Goal: Information Seeking & Learning: Learn about a topic

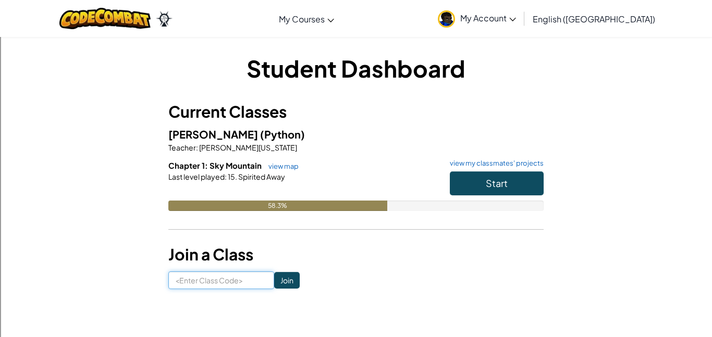
click at [236, 283] on input at bounding box center [221, 281] width 106 height 18
type input "longkinghouse"
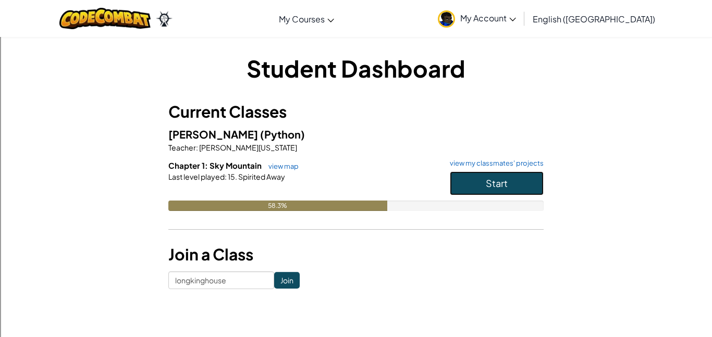
click at [495, 185] on span "Start" at bounding box center [497, 183] width 22 height 12
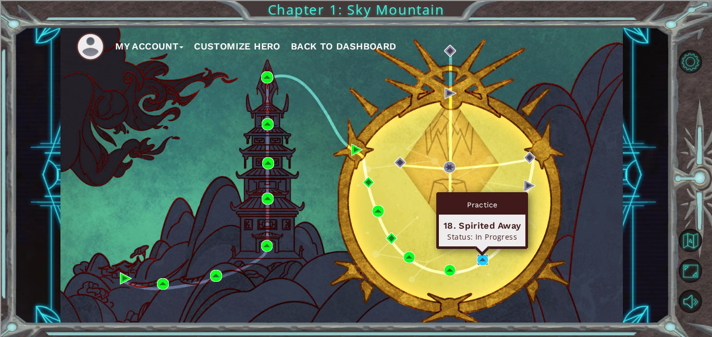
click at [484, 263] on img at bounding box center [483, 260] width 12 height 12
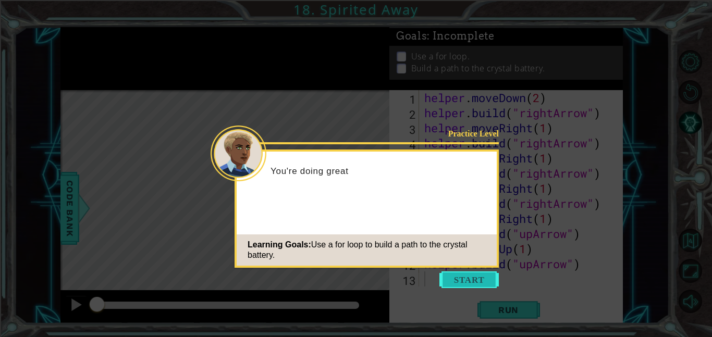
click at [457, 279] on button "Start" at bounding box center [468, 280] width 59 height 17
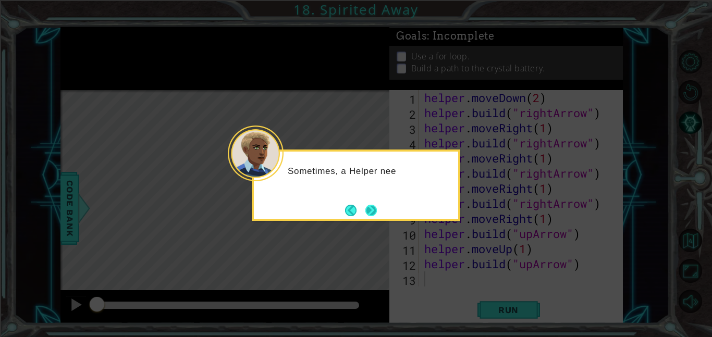
click at [365, 211] on button "Next" at bounding box center [370, 210] width 11 height 11
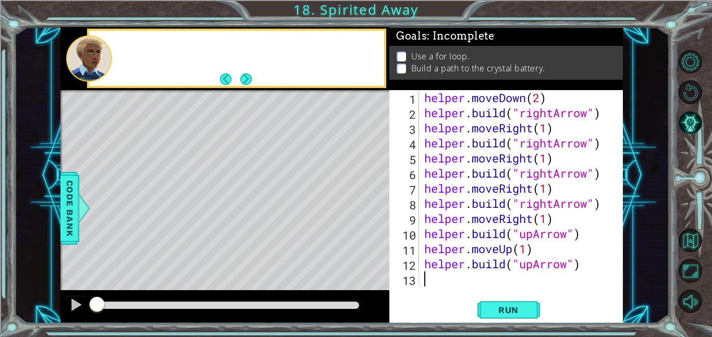
click at [362, 211] on div "Level Map" at bounding box center [301, 243] width 482 height 307
click at [251, 85] on button "Next" at bounding box center [245, 78] width 11 height 11
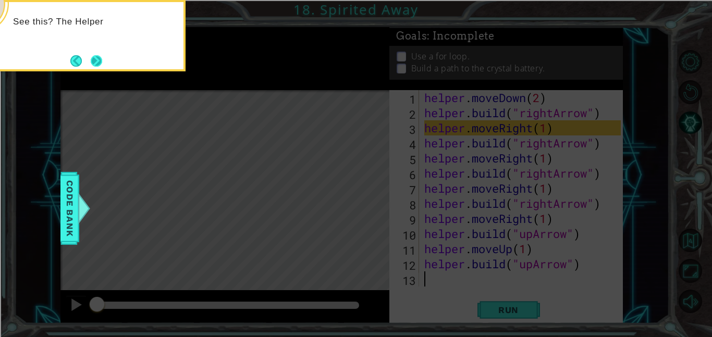
click at [102, 56] on button "Next" at bounding box center [96, 60] width 11 height 11
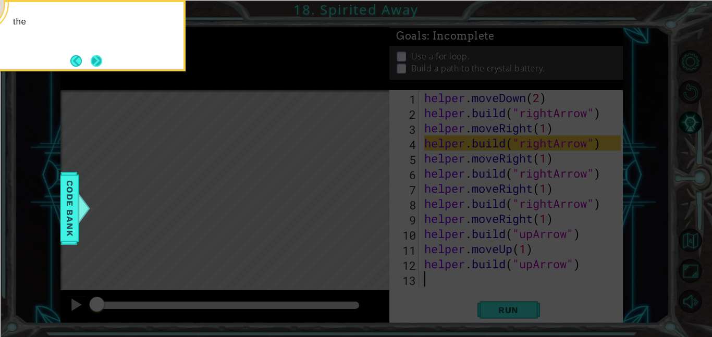
click at [102, 56] on button "Next" at bounding box center [96, 60] width 11 height 11
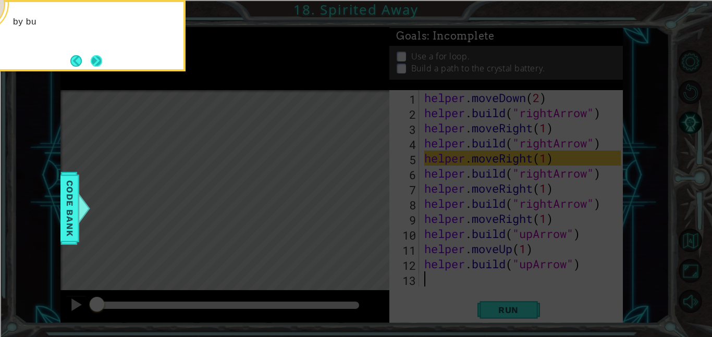
click at [102, 55] on button "Next" at bounding box center [96, 60] width 11 height 11
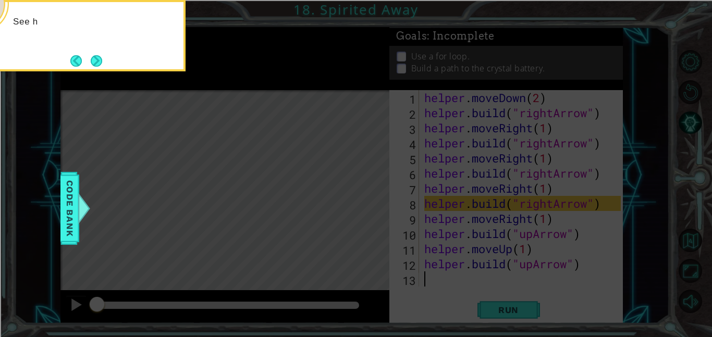
click at [102, 55] on button "Next" at bounding box center [96, 60] width 11 height 11
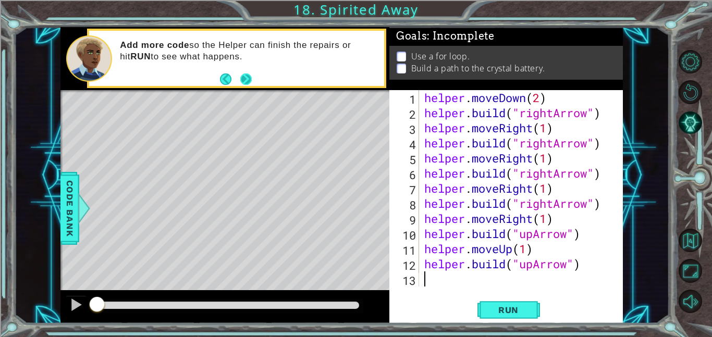
click at [249, 77] on button "Next" at bounding box center [245, 78] width 11 height 11
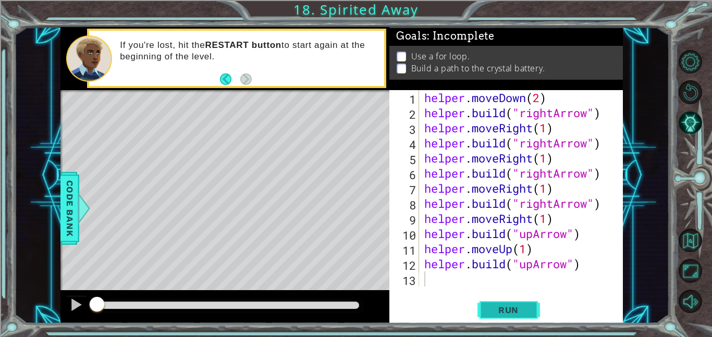
click at [500, 311] on span "Run" at bounding box center [508, 310] width 41 height 10
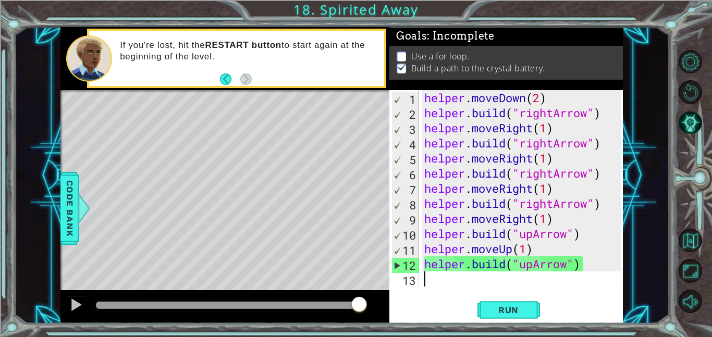
type textarea "u"
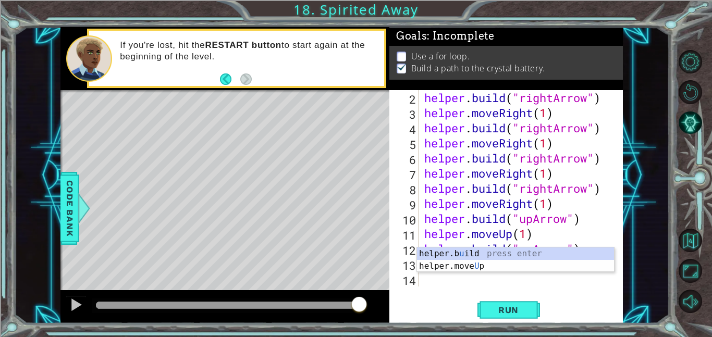
scroll to position [15, 0]
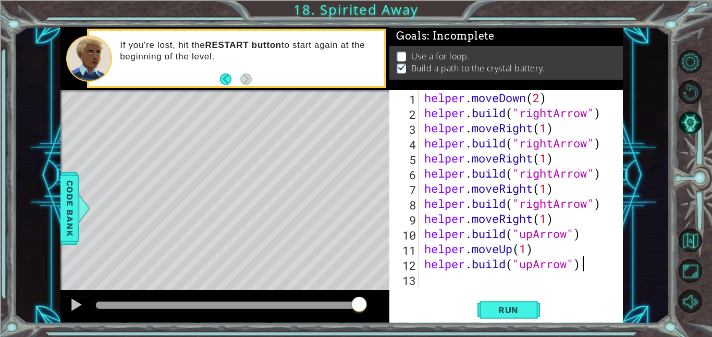
type textarea "[DOMAIN_NAME]("upArrow")"
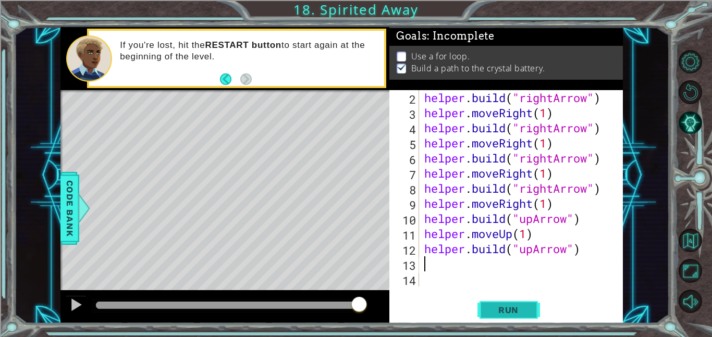
click at [512, 316] on button "Run" at bounding box center [508, 309] width 63 height 23
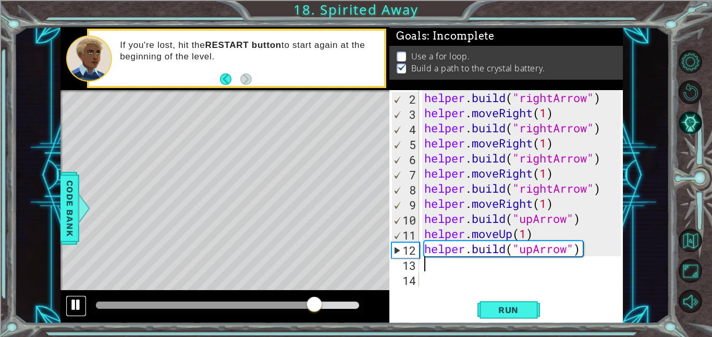
click at [77, 309] on div at bounding box center [76, 305] width 14 height 14
click at [512, 314] on span "Run" at bounding box center [508, 310] width 41 height 10
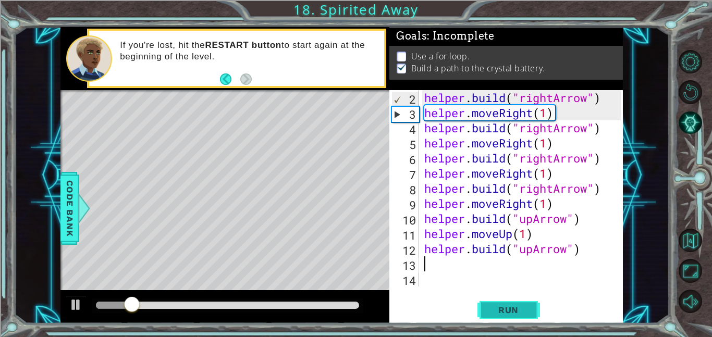
scroll to position [0, 0]
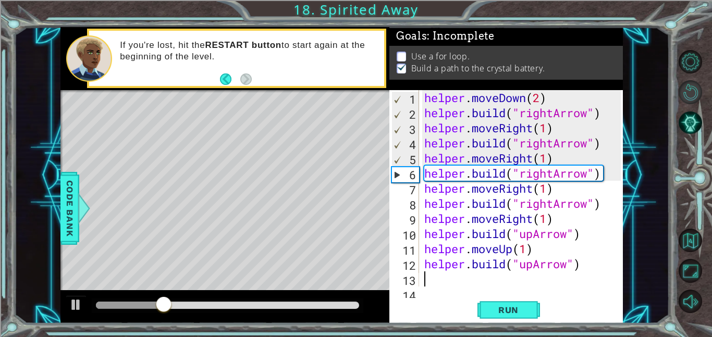
click at [689, 98] on button "Restart Level" at bounding box center [690, 91] width 23 height 23
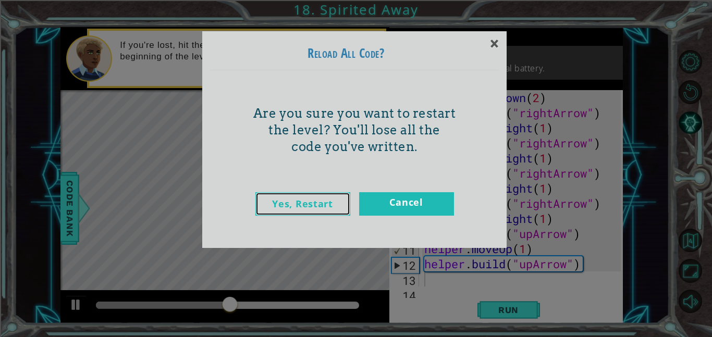
click at [279, 199] on link "Yes, Restart" at bounding box center [302, 203] width 95 height 23
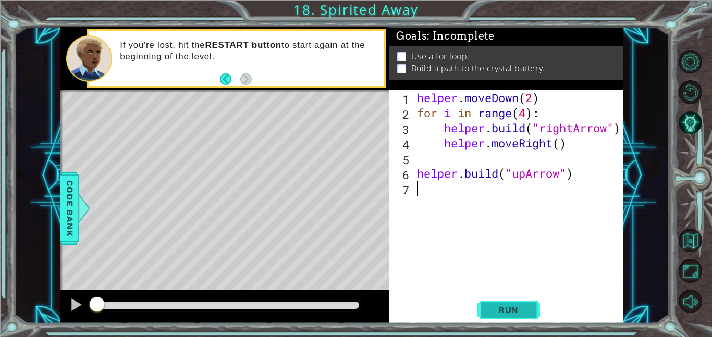
click at [499, 313] on span "Run" at bounding box center [508, 310] width 41 height 10
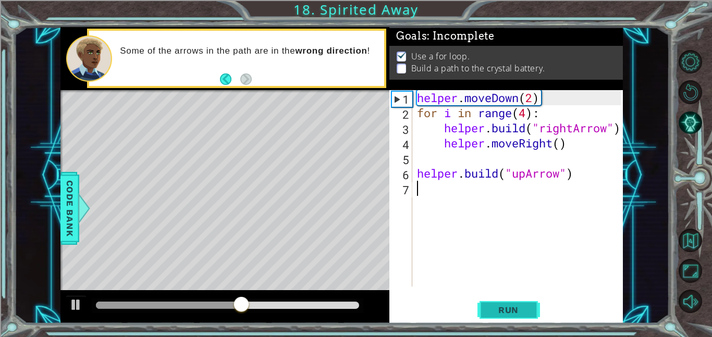
click at [494, 306] on span "Run" at bounding box center [508, 310] width 41 height 10
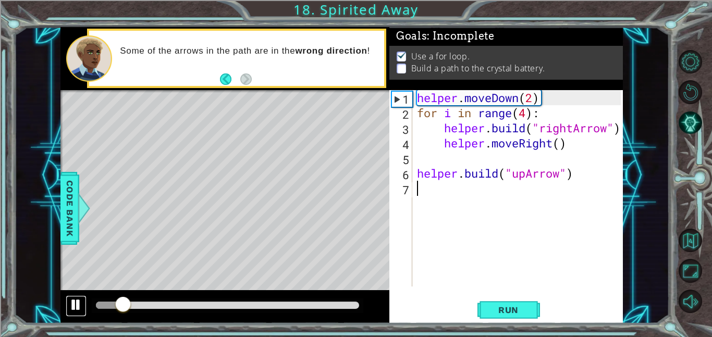
click at [75, 306] on div at bounding box center [76, 305] width 14 height 14
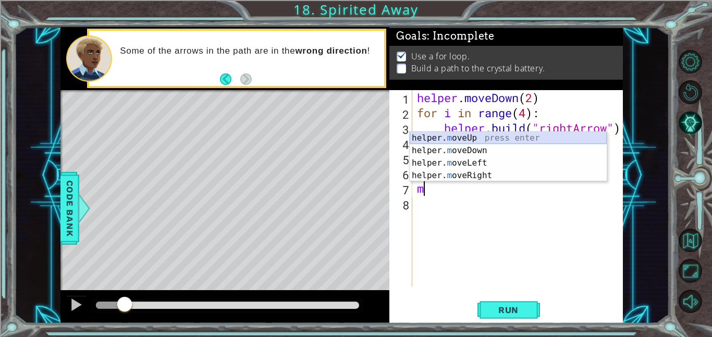
click at [503, 141] on div "helper. m oveUp press enter helper. m oveDown press enter helper. m oveLeft pre…" at bounding box center [508, 169] width 197 height 75
type textarea "helper.moveUp(1)"
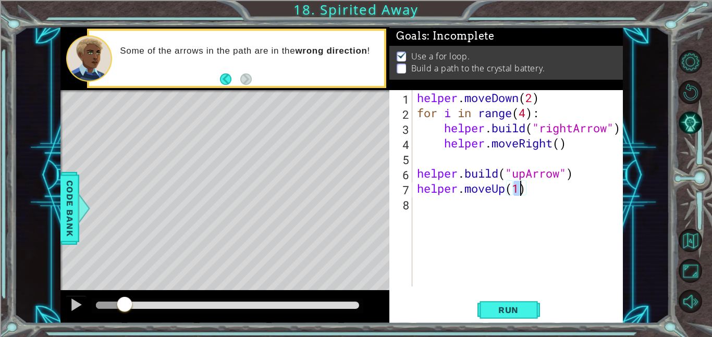
click at [500, 208] on div "helper . moveDown ( 2 ) for i in range ( 4 ) : helper . build ( "rightArrow" ) …" at bounding box center [520, 203] width 211 height 227
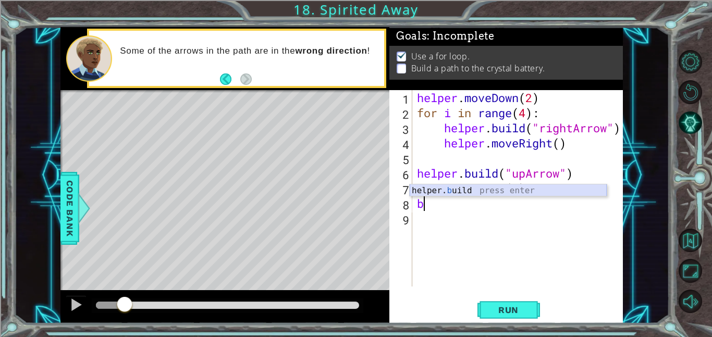
click at [534, 188] on div "helper. b uild press enter" at bounding box center [508, 204] width 197 height 38
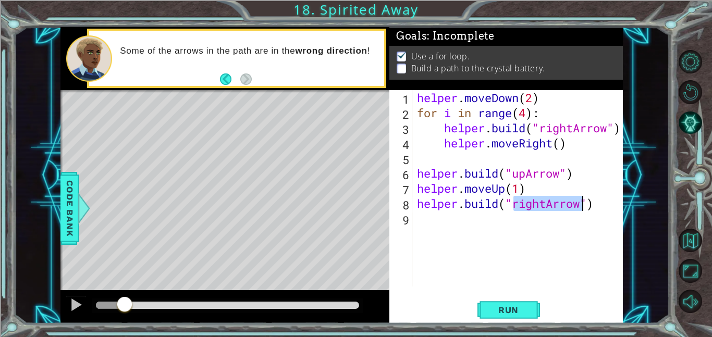
click at [541, 206] on div "helper . moveDown ( 2 ) for i in range ( 4 ) : helper . build ( "rightArrow" ) …" at bounding box center [518, 188] width 206 height 196
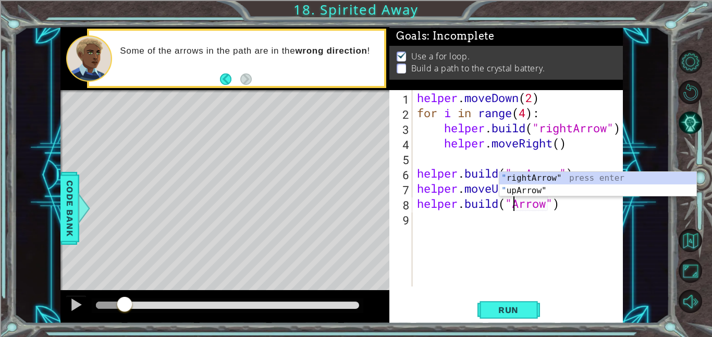
scroll to position [0, 5]
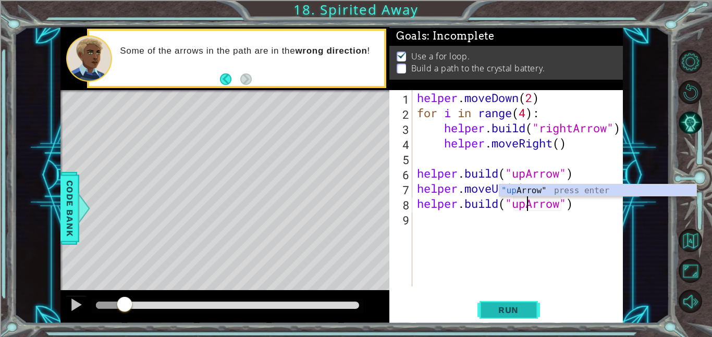
type textarea "[DOMAIN_NAME]("upArrow")"
click at [504, 306] on span "Run" at bounding box center [508, 310] width 41 height 10
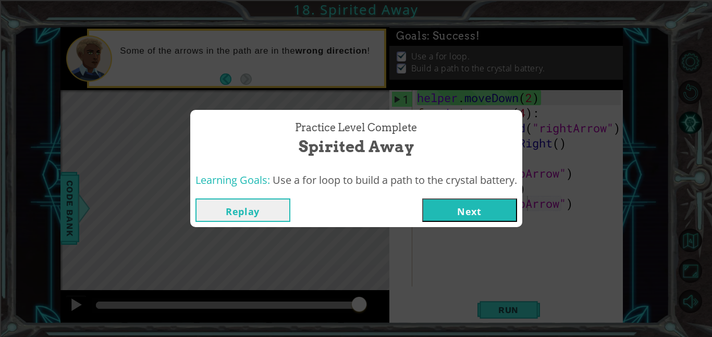
click at [466, 207] on button "Next" at bounding box center [469, 210] width 95 height 23
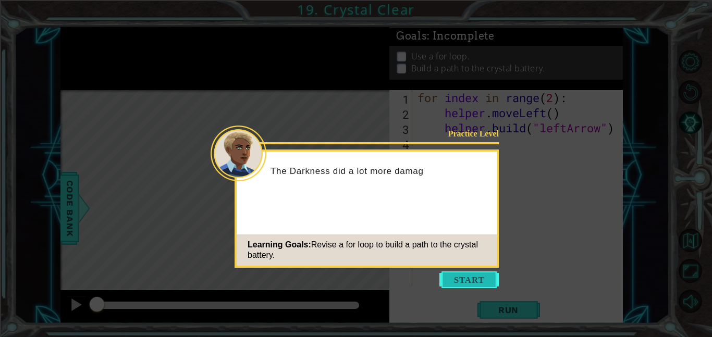
click at [451, 278] on button "Start" at bounding box center [468, 280] width 59 height 17
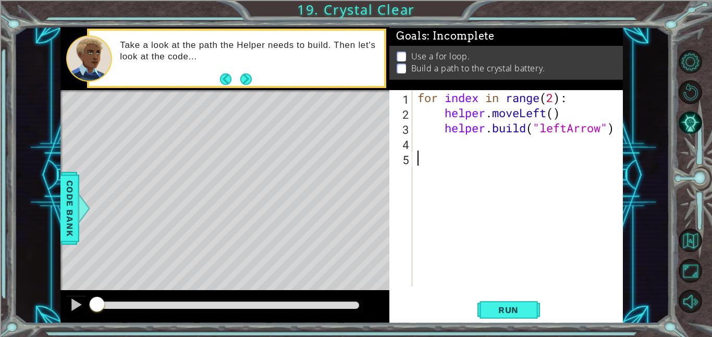
click at [483, 174] on div "for index in range ( 2 ) : helper . moveLeft ( ) helper . build ( "leftArrow" )" at bounding box center [520, 203] width 211 height 227
click at [250, 83] on button "Next" at bounding box center [245, 78] width 11 height 11
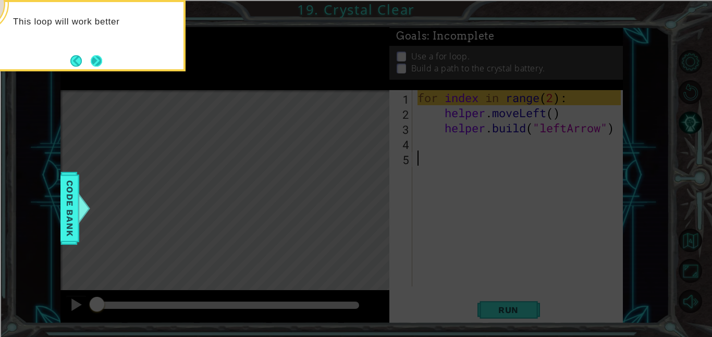
click at [102, 60] on button "Next" at bounding box center [96, 60] width 11 height 11
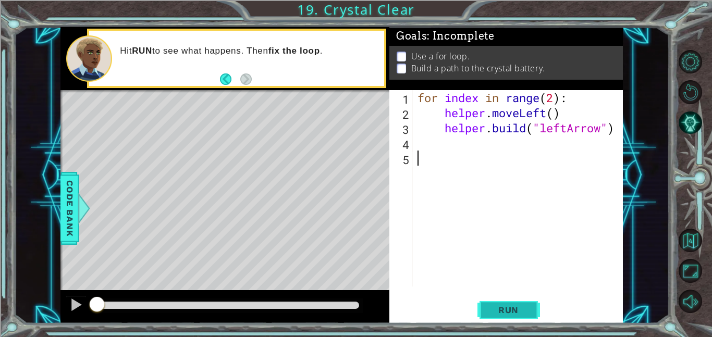
click at [535, 303] on button "Run" at bounding box center [508, 309] width 63 height 23
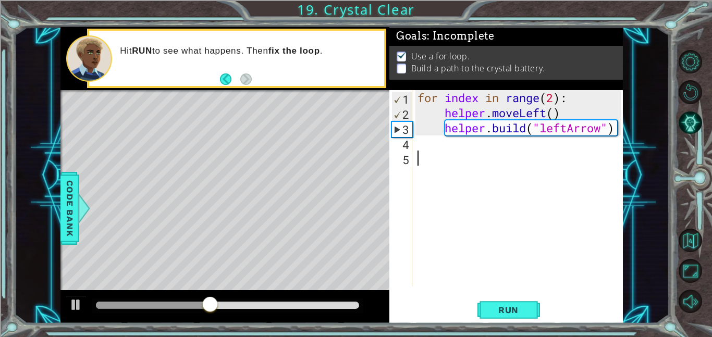
click at [451, 164] on div "for index in range ( 2 ) : helper . moveLeft ( ) helper . build ( "leftArrow" )" at bounding box center [520, 203] width 211 height 227
click at [446, 150] on div "for index in range ( 2 ) : helper . moveLeft ( ) helper . build ( "leftArrow" )" at bounding box center [520, 203] width 211 height 227
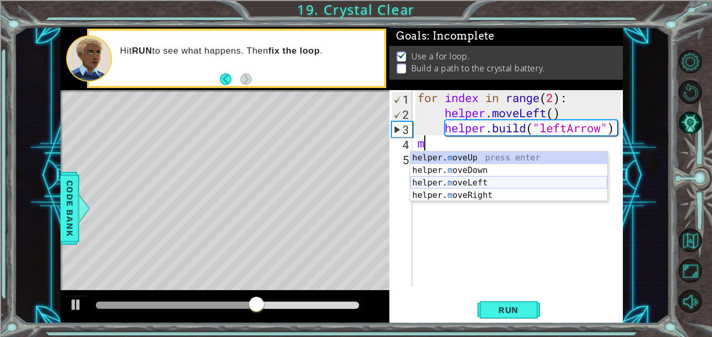
click at [494, 182] on div "helper. m oveUp press enter helper. m oveDown press enter helper. m oveLeft pre…" at bounding box center [508, 189] width 197 height 75
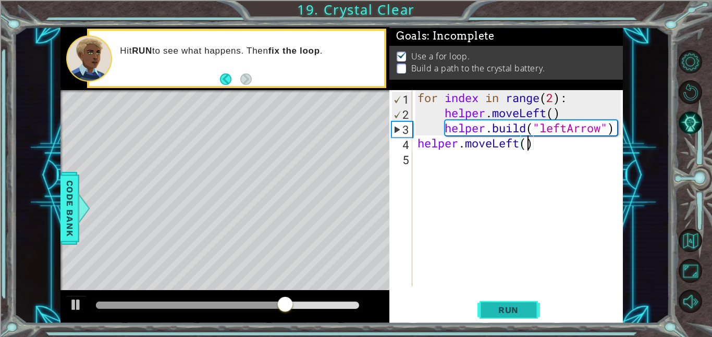
type textarea "helper.moveLeft()"
click at [533, 315] on button "Run" at bounding box center [508, 309] width 63 height 23
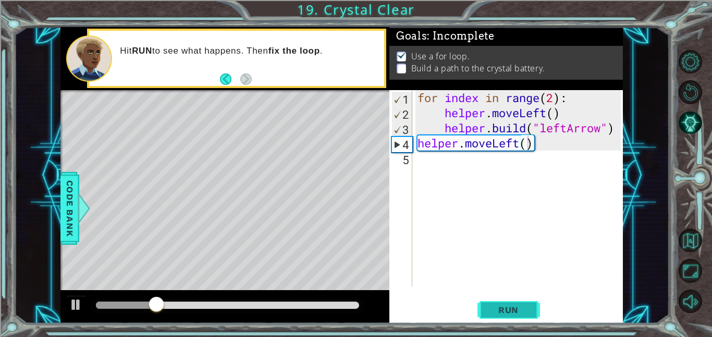
click at [519, 311] on span "Run" at bounding box center [508, 310] width 41 height 10
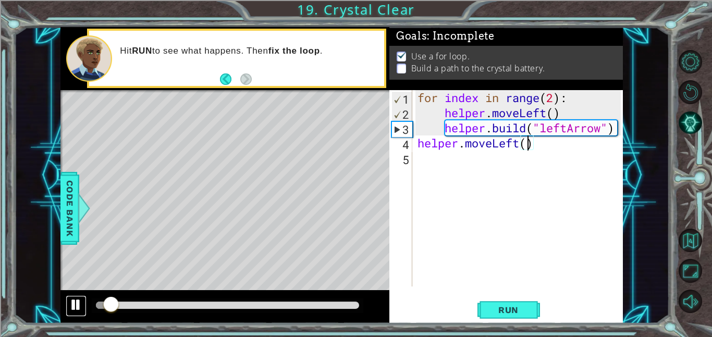
click at [70, 307] on div at bounding box center [76, 305] width 14 height 14
click at [513, 205] on div "for index in range ( 2 ) : helper . moveLeft ( ) helper . build ( "leftArrow" )…" at bounding box center [520, 203] width 211 height 227
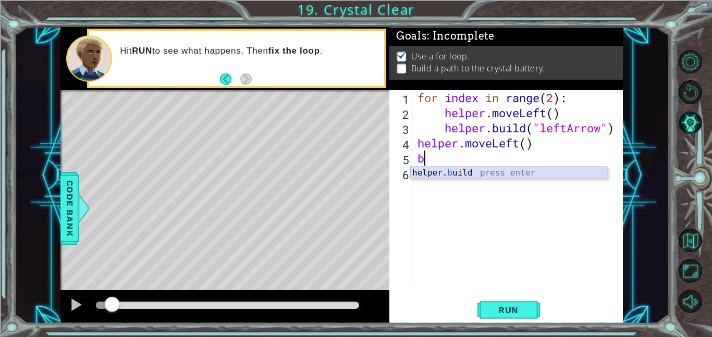
click at [484, 175] on div "helper. b uild press enter" at bounding box center [508, 186] width 197 height 38
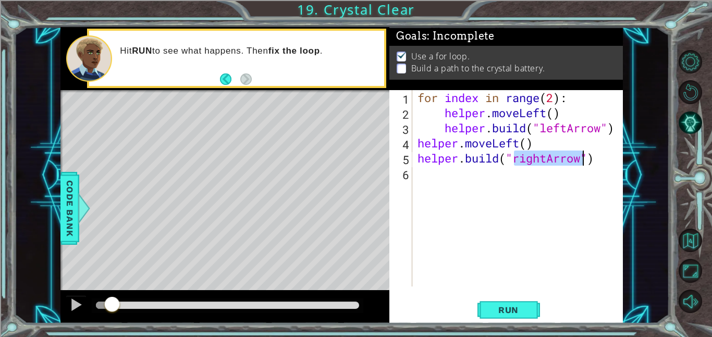
click at [548, 158] on div "for index in range ( 2 ) : helper . moveLeft ( ) helper . build ( "leftArrow" )…" at bounding box center [517, 188] width 205 height 196
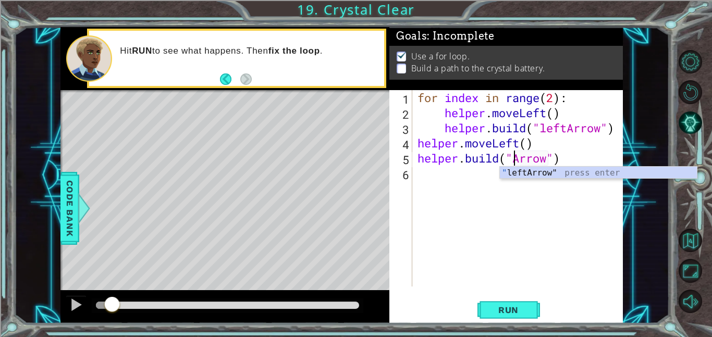
scroll to position [0, 5]
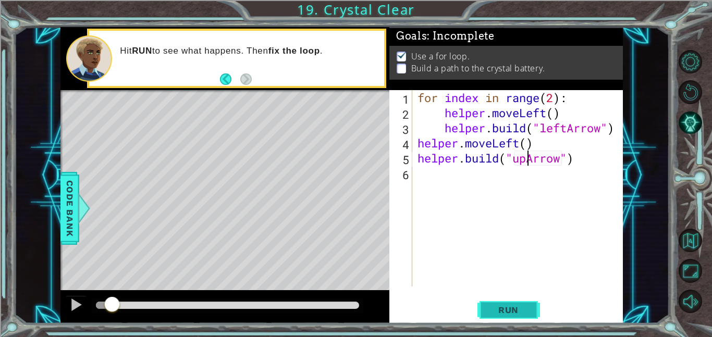
click at [534, 312] on button "Run" at bounding box center [508, 309] width 63 height 23
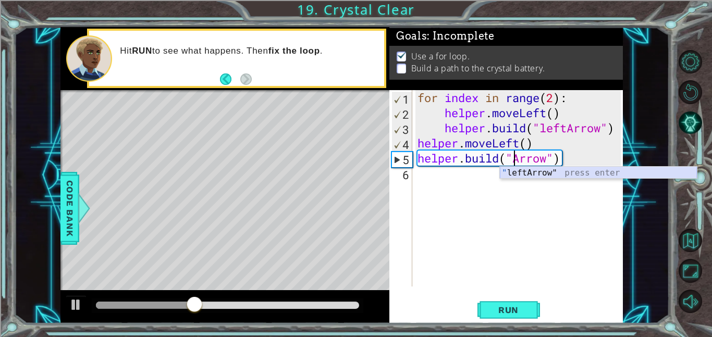
click at [573, 171] on div "" leftArrow" press enter" at bounding box center [598, 186] width 197 height 38
type textarea "[DOMAIN_NAME]("leftArrow")"
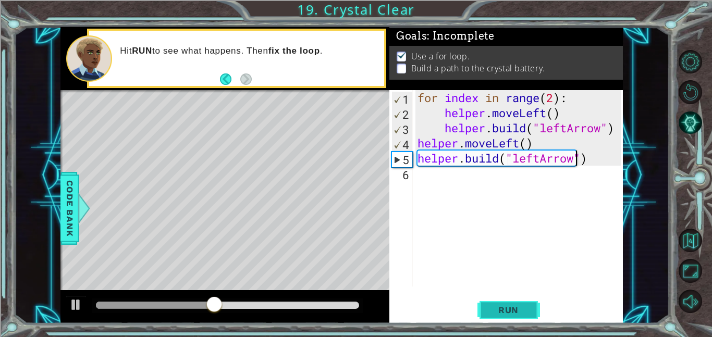
click at [496, 315] on button "Run" at bounding box center [508, 309] width 63 height 23
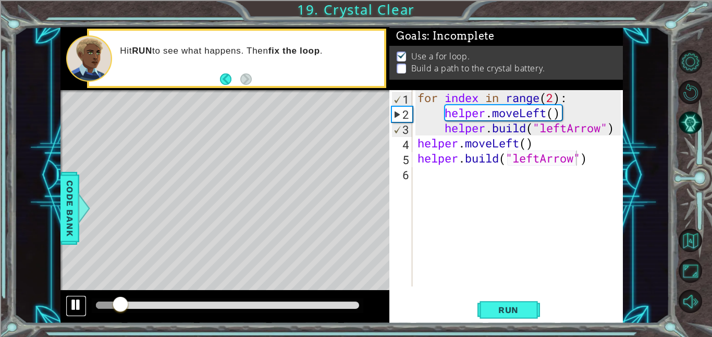
click at [73, 310] on div at bounding box center [76, 305] width 14 height 14
click at [507, 190] on div "for index in range ( 2 ) : helper . moveLeft ( ) helper . build ( "leftArrow" )…" at bounding box center [520, 203] width 211 height 227
type textarea "n"
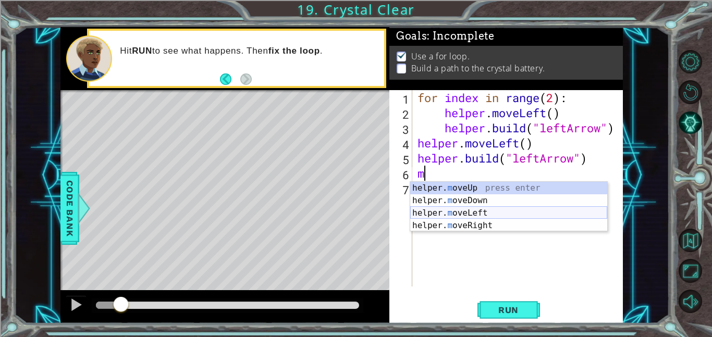
click at [496, 216] on div "helper. m oveUp press enter helper. m oveDown press enter helper. m oveLeft pre…" at bounding box center [508, 219] width 197 height 75
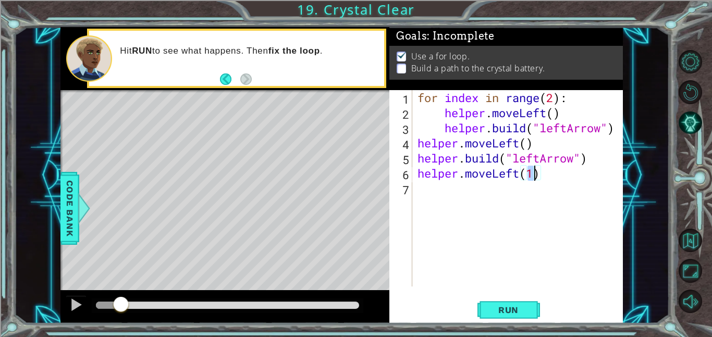
type textarea "helper.moveLeft()"
click at [483, 192] on div "for index in range ( 2 ) : helper . moveLeft ( ) helper . build ( "leftArrow" )…" at bounding box center [520, 203] width 211 height 227
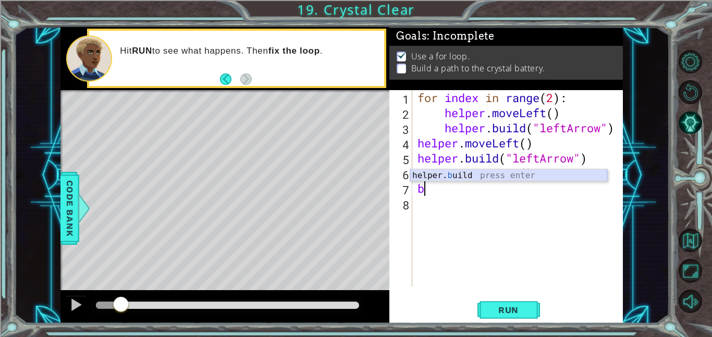
click at [503, 178] on div "helper. b uild press enter" at bounding box center [508, 188] width 197 height 38
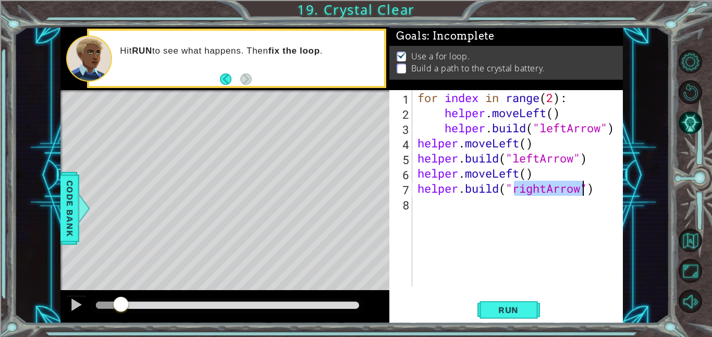
click at [542, 188] on div "for index in range ( 2 ) : helper . moveLeft ( ) helper . build ( "leftArrow" )…" at bounding box center [517, 188] width 205 height 196
click at [545, 187] on div "for index in range ( 2 ) : helper . moveLeft ( ) helper . build ( "leftArrow" )…" at bounding box center [520, 203] width 211 height 227
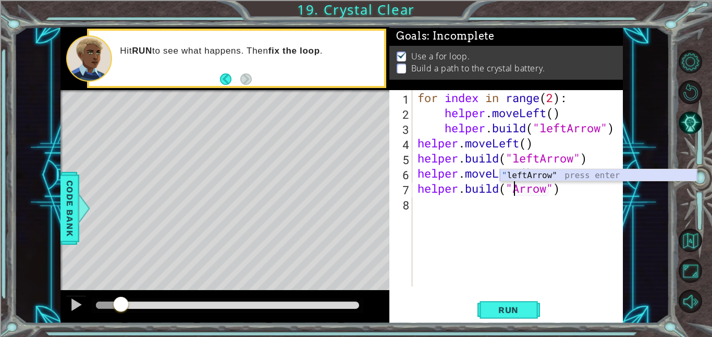
click at [578, 175] on div "" leftArrow" press enter" at bounding box center [598, 188] width 197 height 38
type textarea "[DOMAIN_NAME]("leftArrow")"
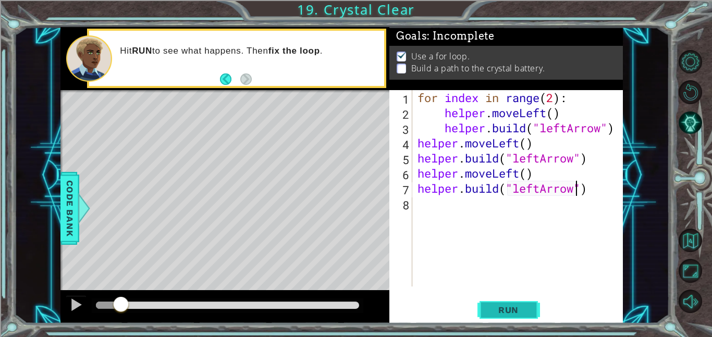
click at [516, 317] on button "Run" at bounding box center [508, 309] width 63 height 23
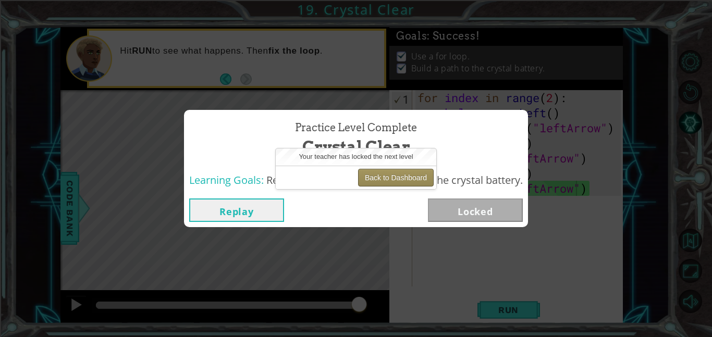
click at [377, 170] on button "Back to Dashboard" at bounding box center [396, 178] width 76 height 18
click at [410, 180] on button "Back to Dashboard" at bounding box center [396, 178] width 76 height 18
click at [408, 180] on button "Back to Dashboard" at bounding box center [396, 178] width 76 height 18
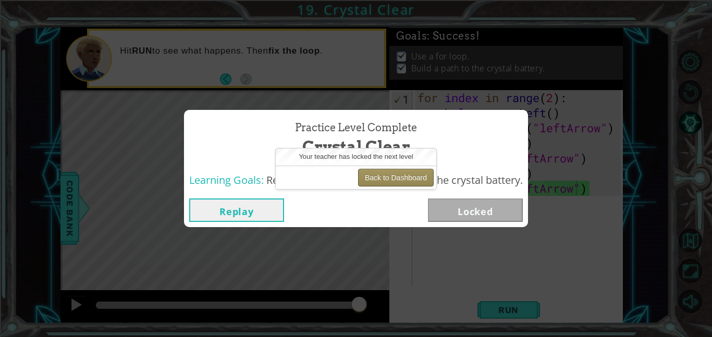
click at [408, 180] on button "Back to Dashboard" at bounding box center [396, 178] width 76 height 18
